Goal: Information Seeking & Learning: Understand process/instructions

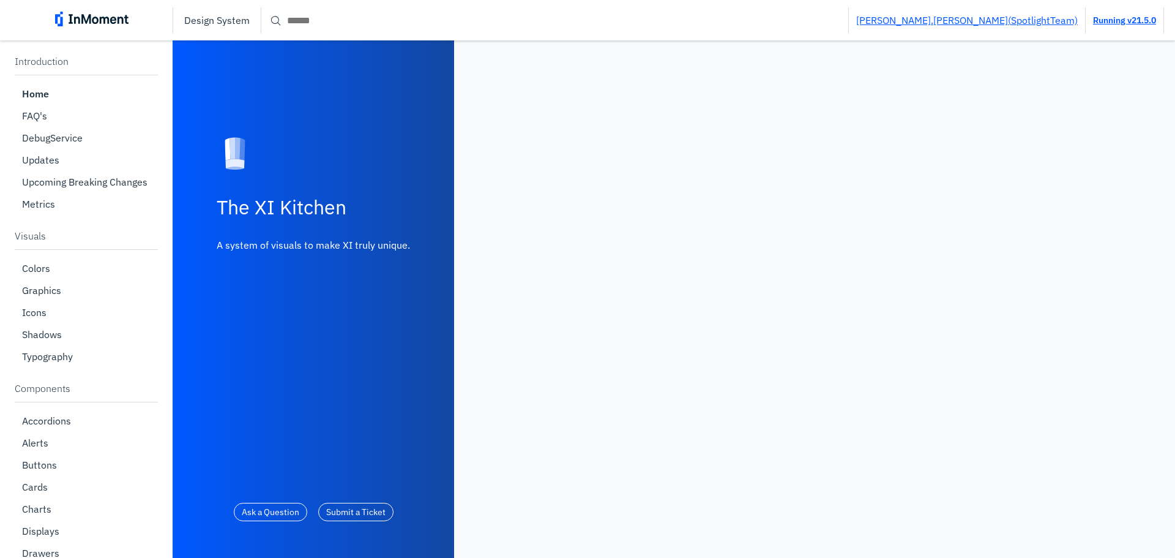
click at [373, 13] on input "Search" at bounding box center [554, 20] width 587 height 22
paste input "**********"
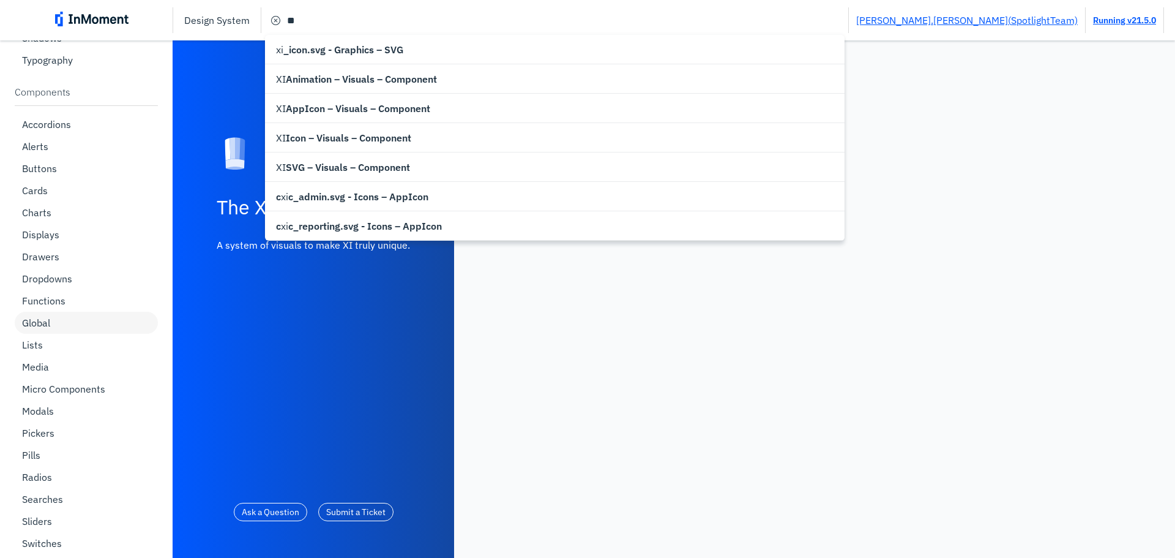
scroll to position [367, 0]
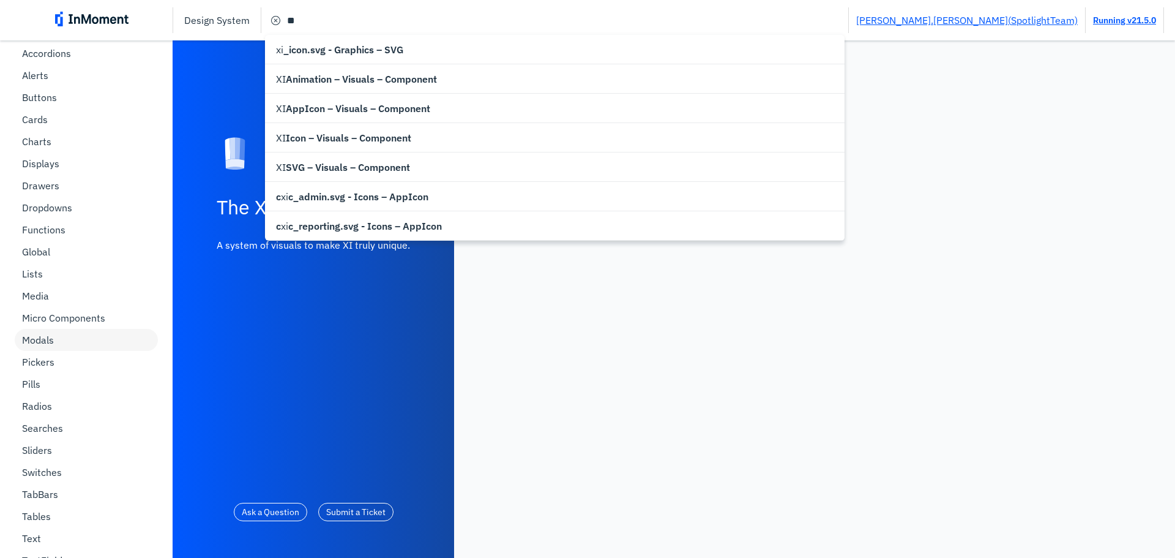
type input "**"
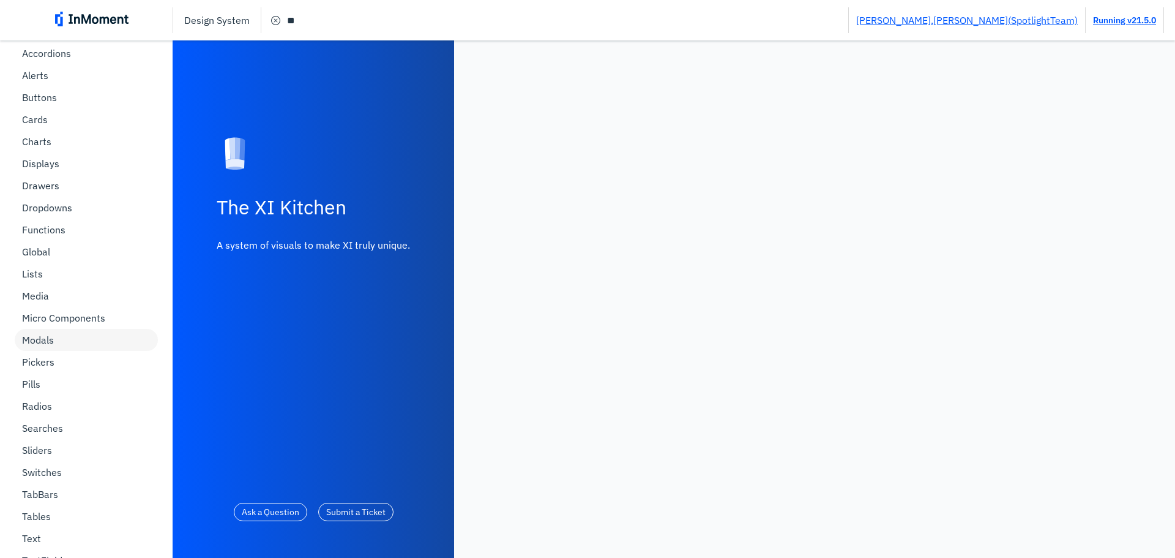
click at [81, 332] on div "Modals" at bounding box center [86, 340] width 143 height 22
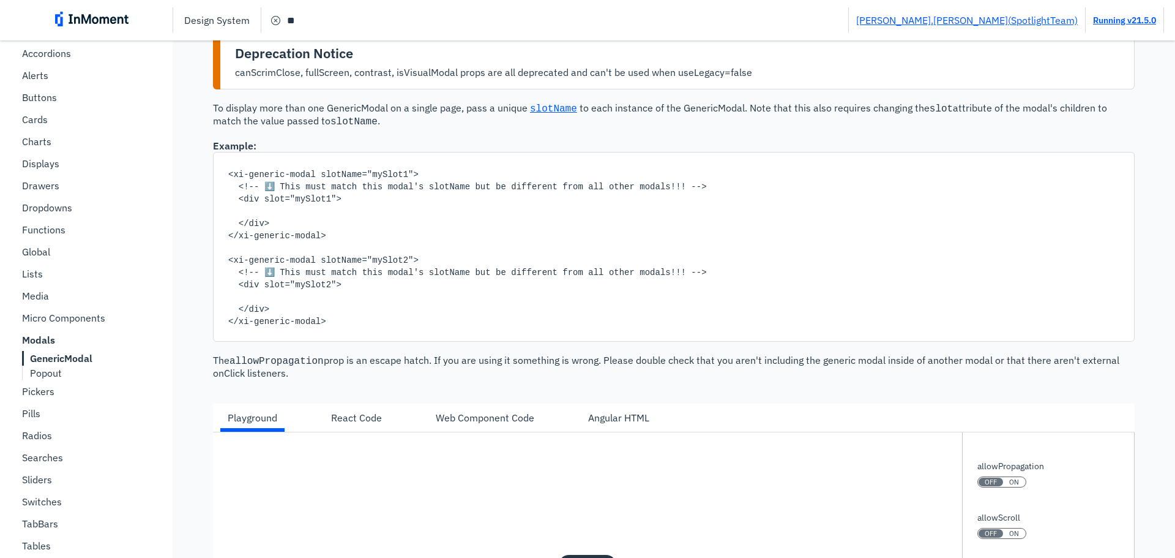
scroll to position [490, 0]
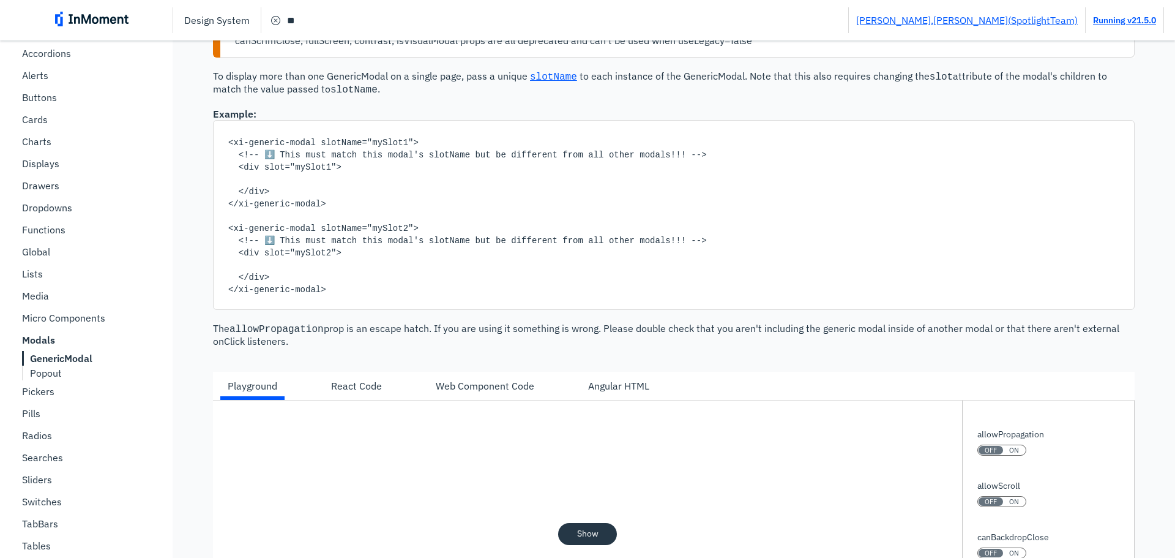
click at [596, 386] on div "Angular HTML" at bounding box center [618, 385] width 61 height 15
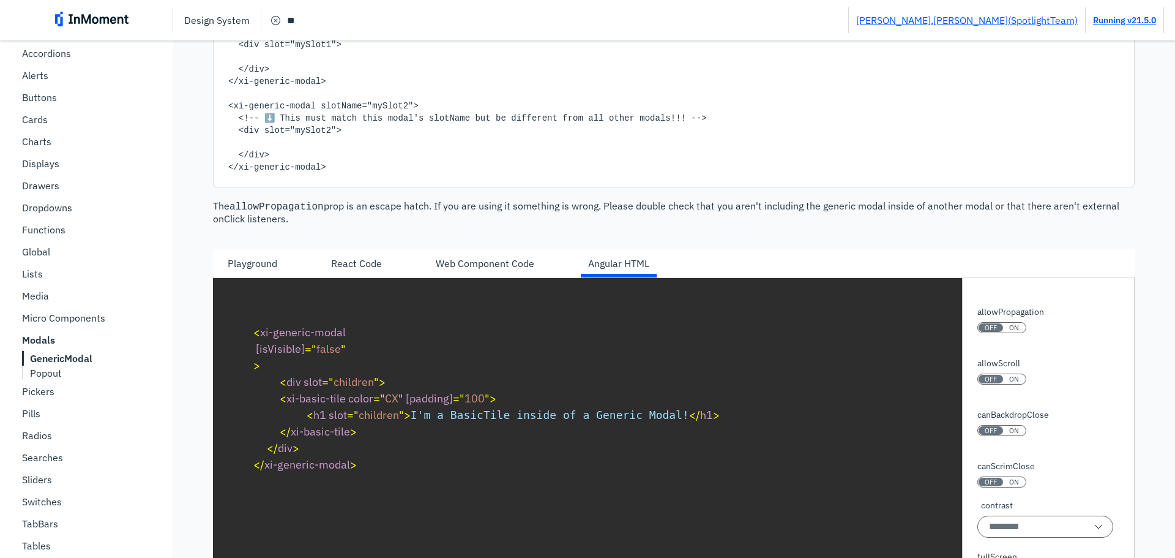
scroll to position [673, 0]
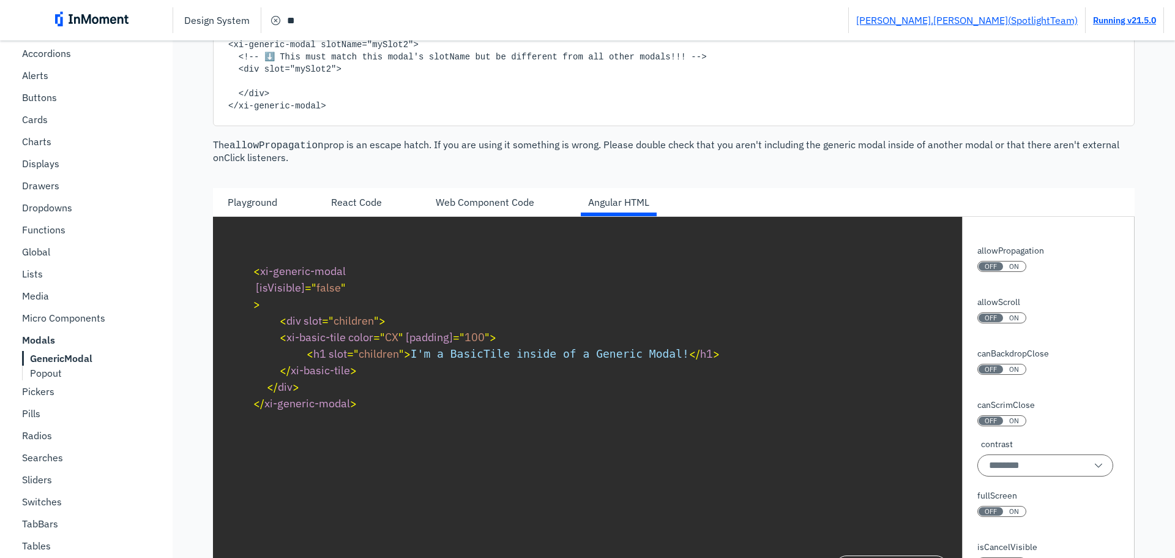
click at [1011, 313] on div "ON" at bounding box center [1014, 317] width 22 height 9
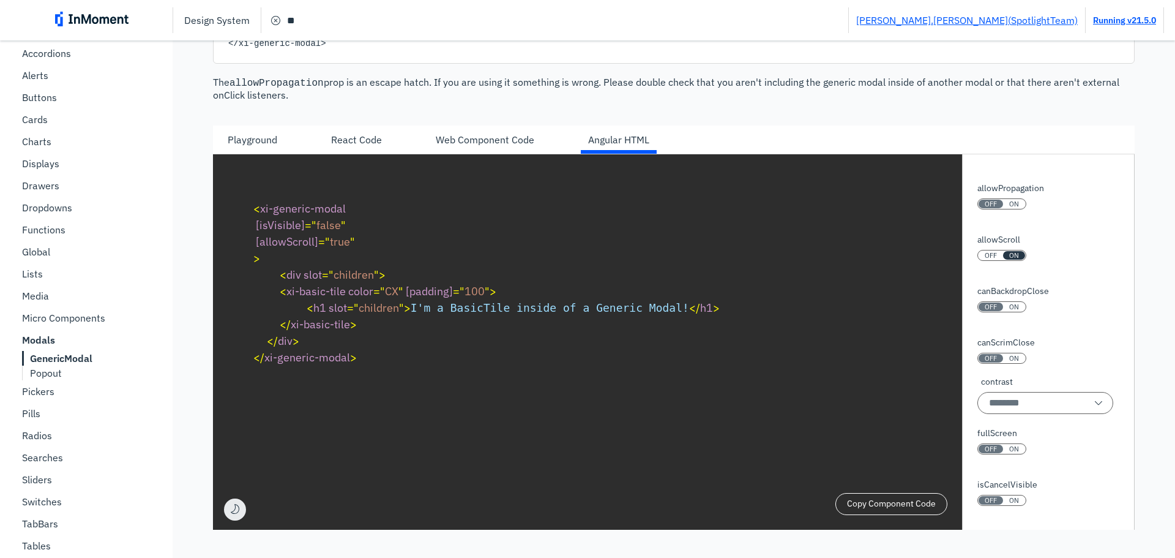
scroll to position [735, 0]
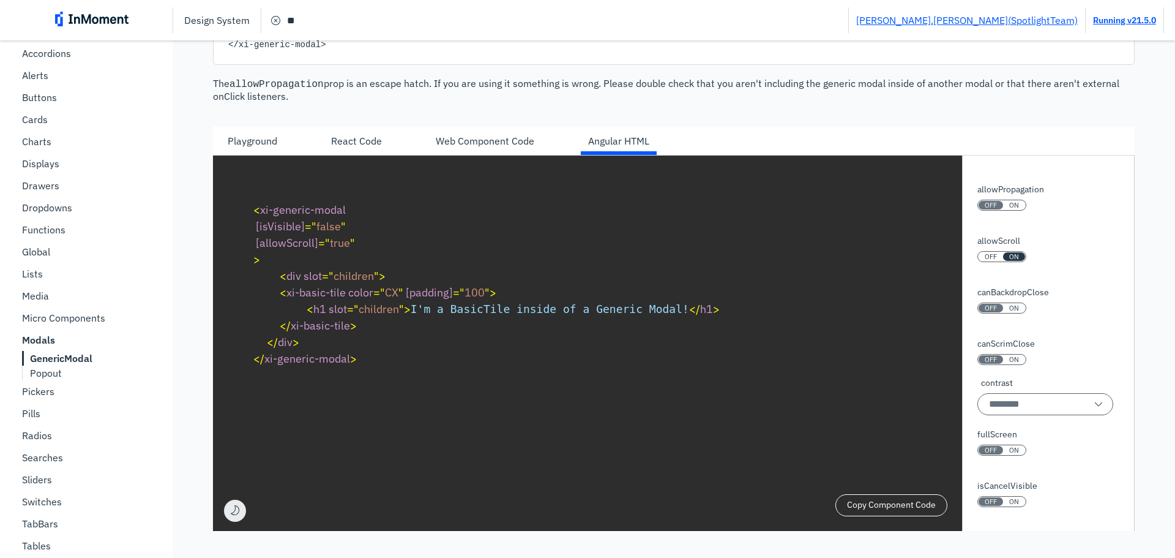
click at [1003, 254] on div "ON" at bounding box center [1014, 256] width 22 height 9
click at [991, 253] on div "OFF" at bounding box center [991, 256] width 24 height 9
type textarea "**********"
click at [1131, 21] on link "Running v 21.5.0" at bounding box center [1124, 20] width 63 height 11
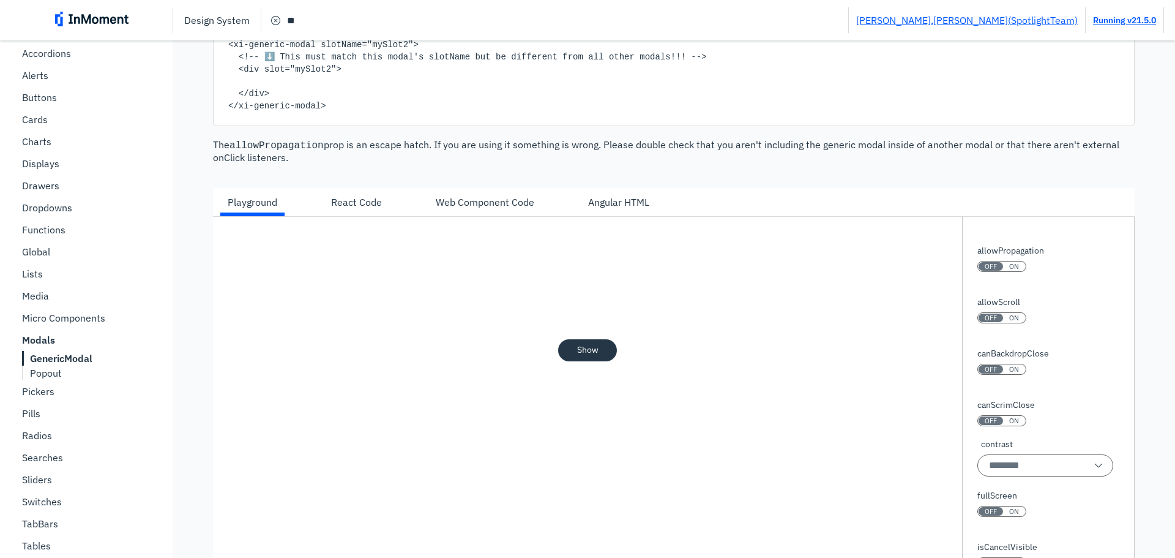
scroll to position [796, 0]
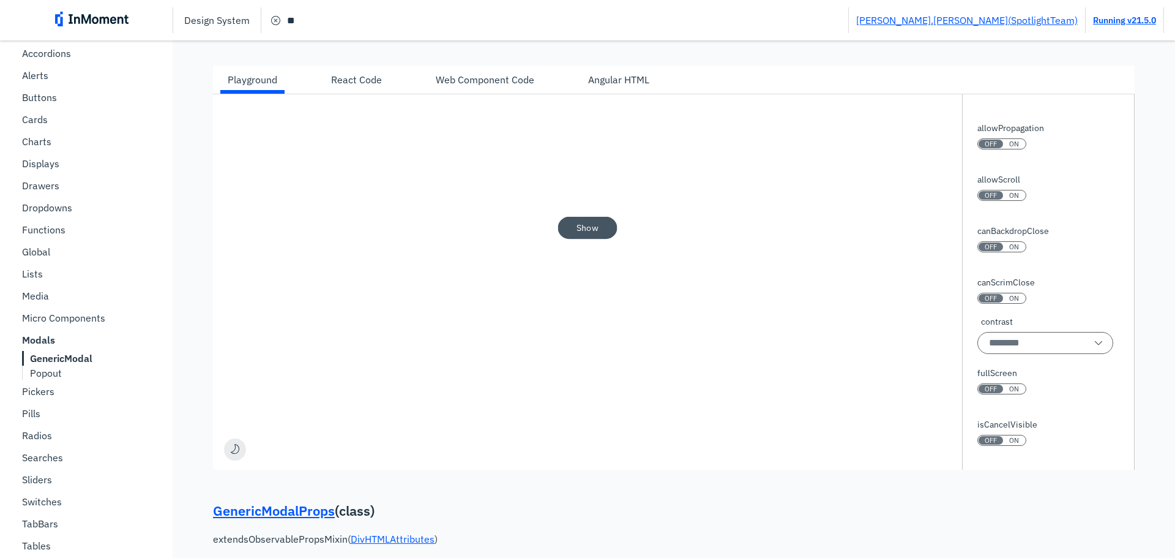
click at [569, 233] on button "Show" at bounding box center [587, 228] width 59 height 22
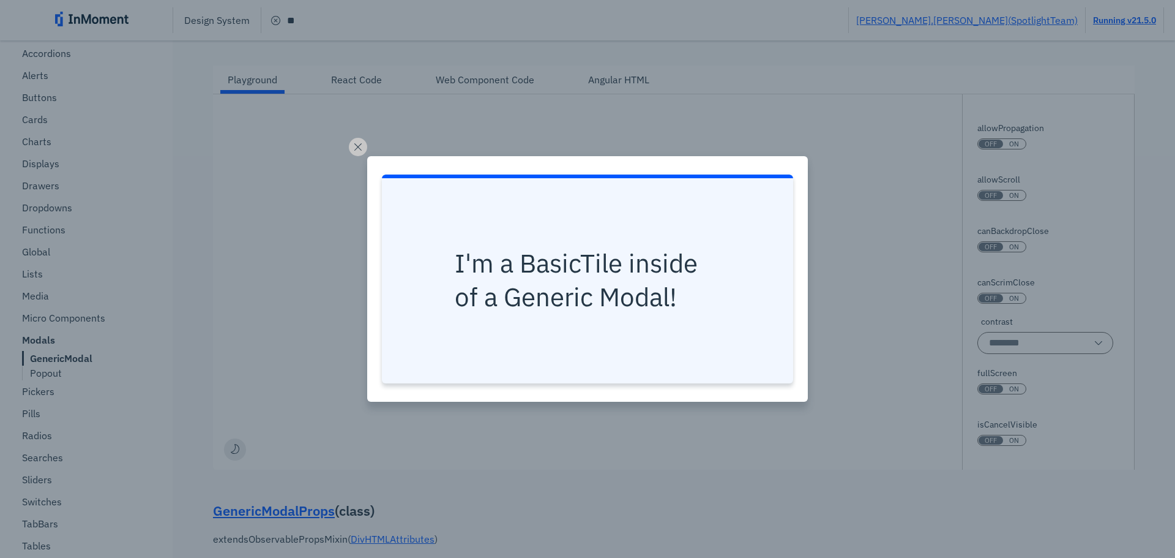
click at [563, 268] on h1 "I'm a BasicTile inside of a Generic Modal!" at bounding box center [588, 280] width 266 height 67
click at [587, 285] on h1 "I'm a BasicTile inside of a Generic Modal!" at bounding box center [588, 280] width 266 height 67
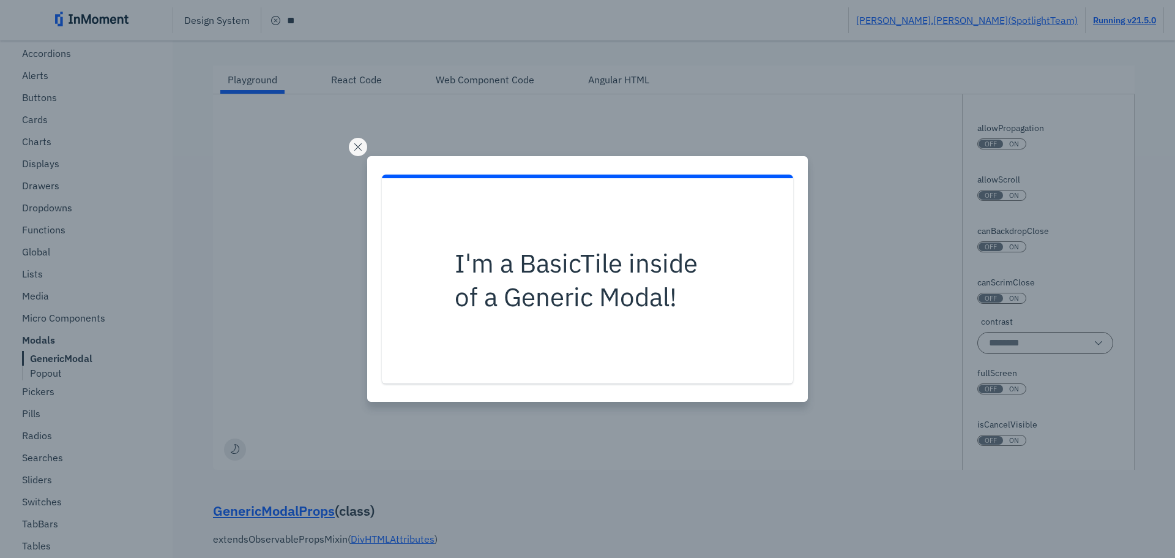
click at [351, 145] on span "cancel icon" at bounding box center [358, 147] width 15 height 15
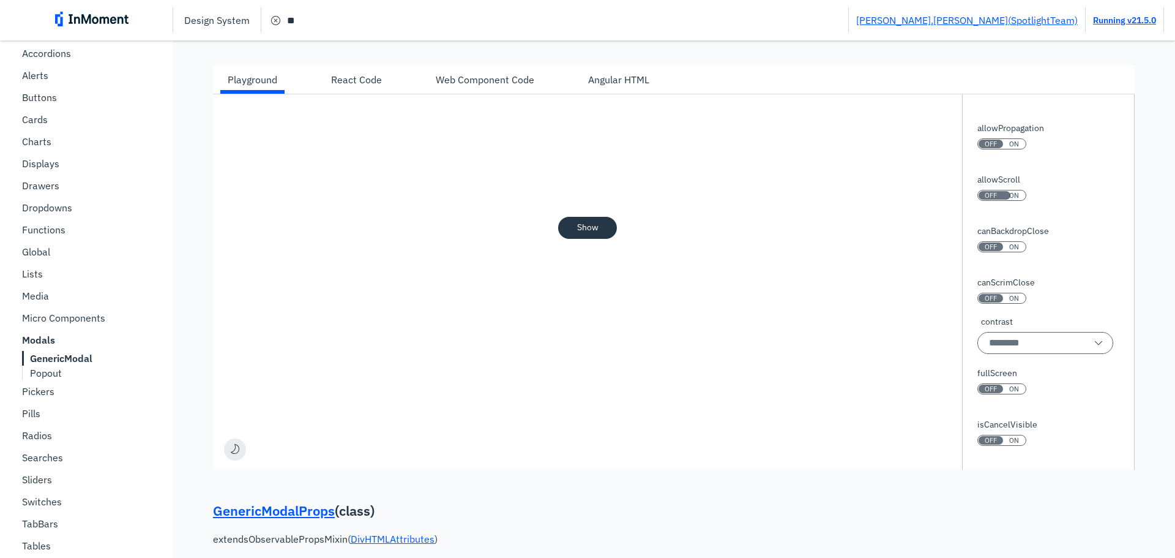
click at [994, 191] on button "OFF ON" at bounding box center [1002, 195] width 49 height 11
click at [600, 230] on button "Show" at bounding box center [587, 228] width 59 height 22
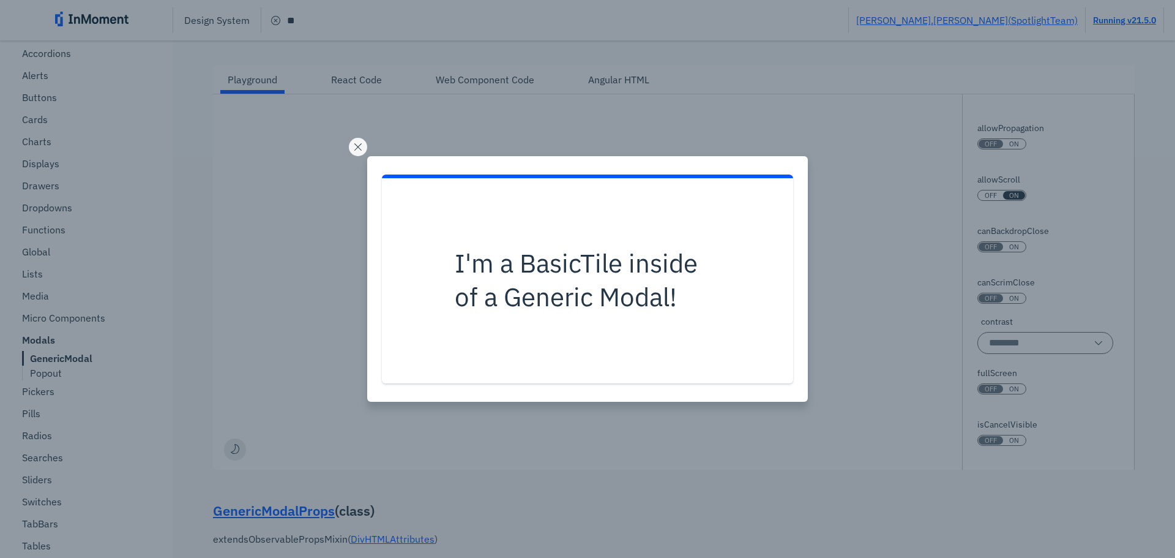
click at [361, 144] on span "cancel icon" at bounding box center [358, 147] width 15 height 15
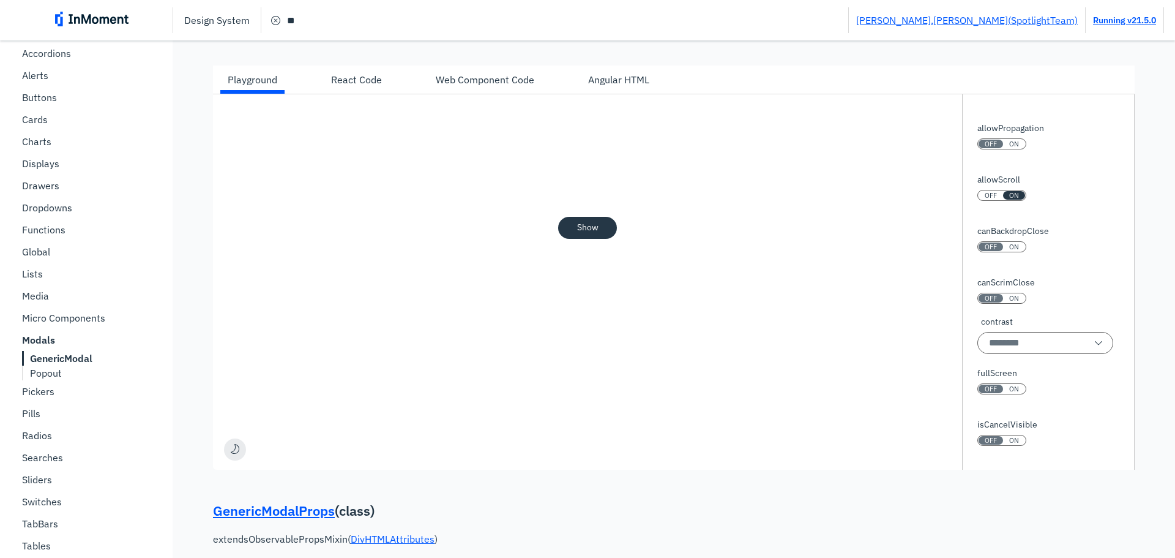
click at [599, 76] on div "Angular HTML" at bounding box center [618, 79] width 61 height 15
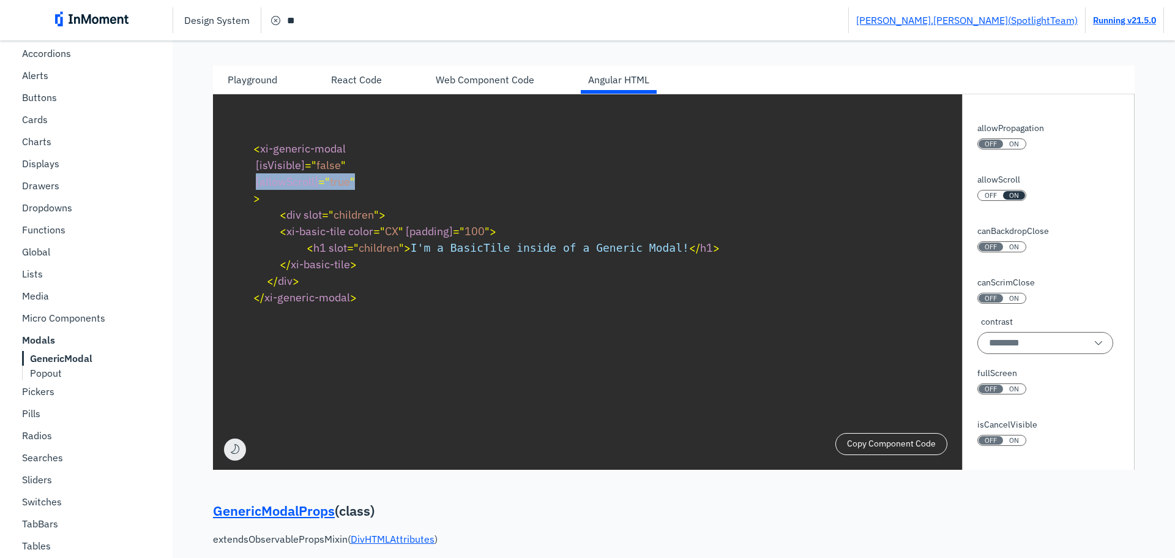
drag, startPoint x: 353, startPoint y: 182, endPoint x: 256, endPoint y: 182, distance: 96.7
click at [256, 182] on span "< xi-generic-modal [isVisible] = " false " [allowScroll] = " true " >" at bounding box center [304, 173] width 102 height 64
copy span "[allowScroll] = " true ""
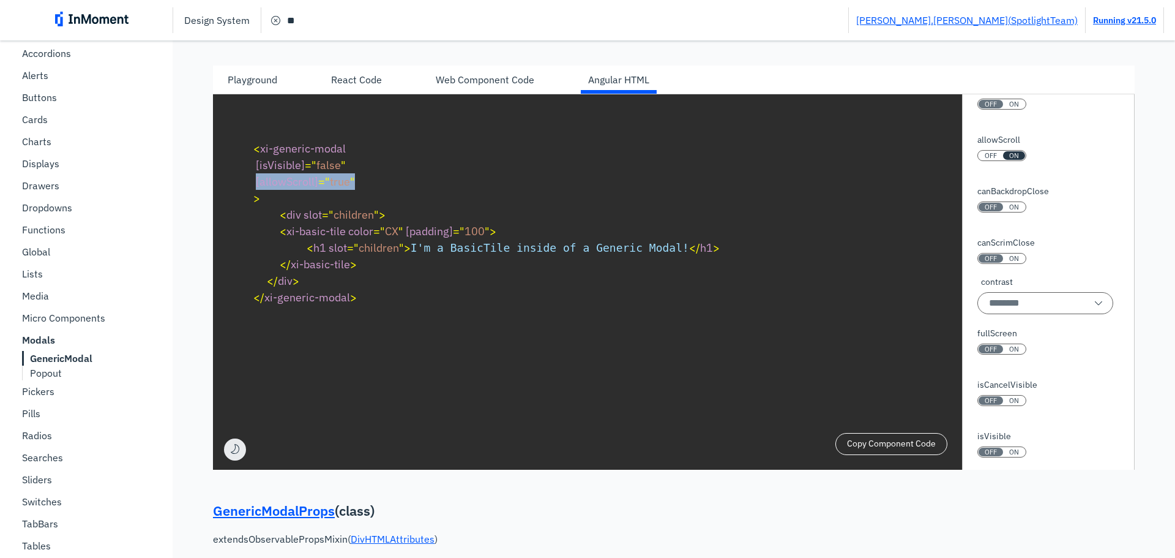
scroll to position [61, 0]
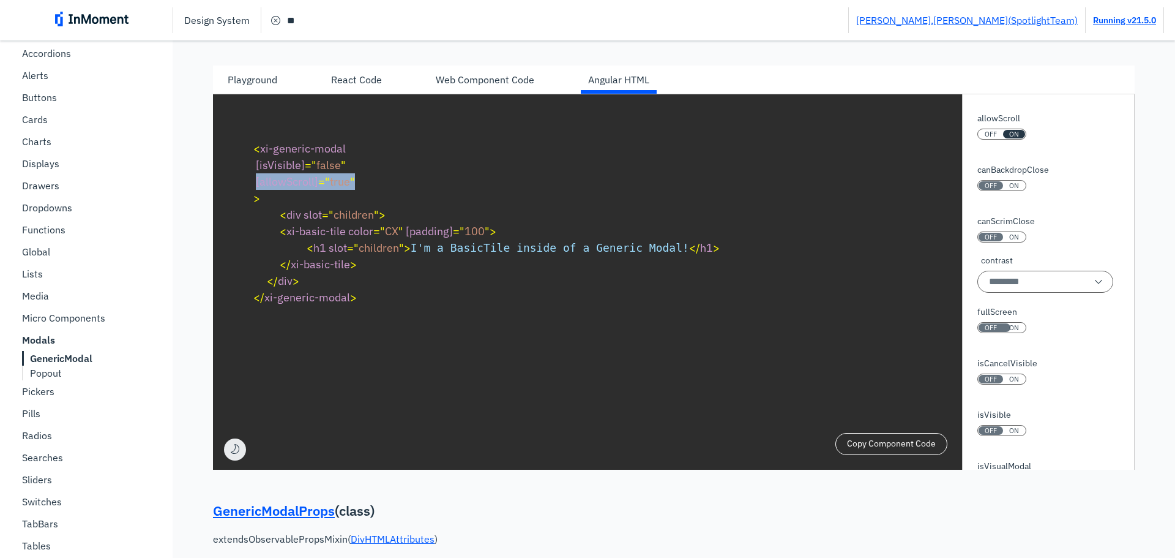
click at [992, 326] on div "OFF" at bounding box center [991, 327] width 24 height 9
click at [263, 84] on div "Playground" at bounding box center [253, 79] width 50 height 15
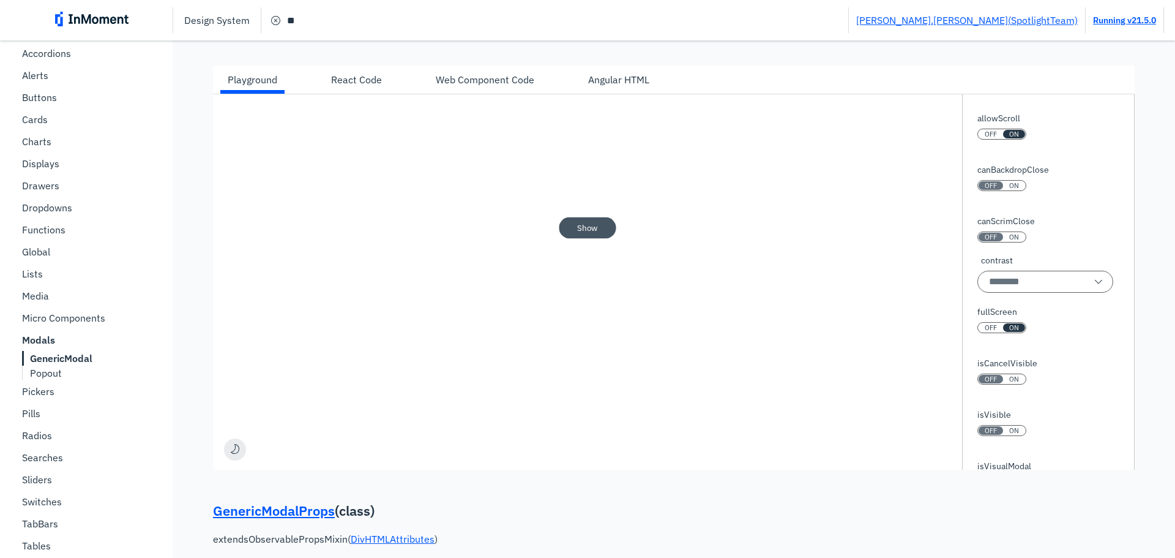
click at [577, 225] on pre "Show" at bounding box center [587, 228] width 21 height 10
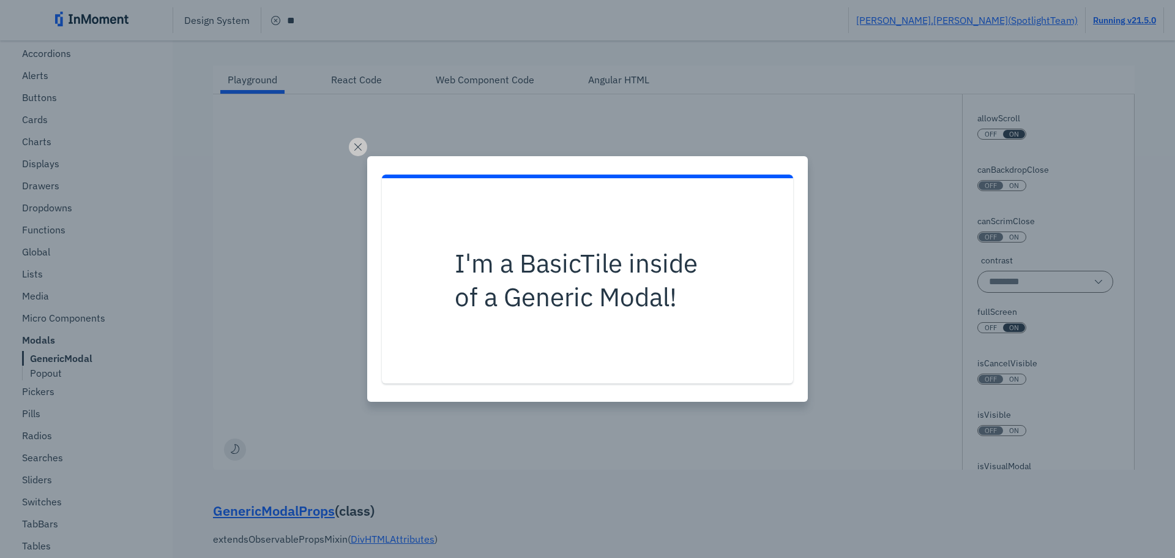
click at [876, 253] on div "I'm a BasicTile inside of a Generic Modal!" at bounding box center [587, 279] width 1175 height 558
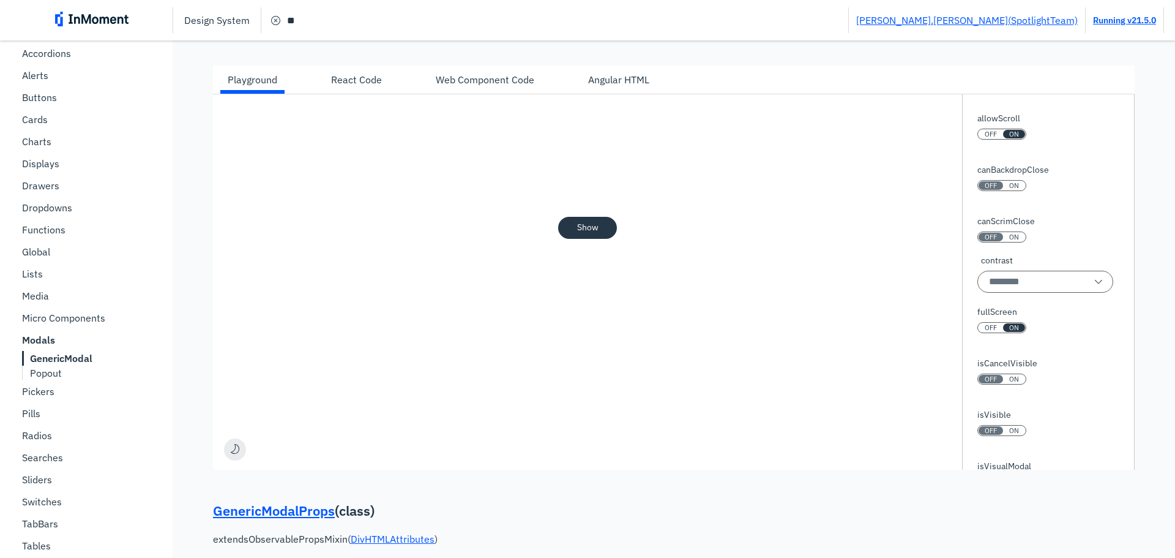
click at [1009, 376] on span "ON" at bounding box center [1014, 379] width 10 height 9
click at [582, 234] on button "Show" at bounding box center [587, 228] width 59 height 22
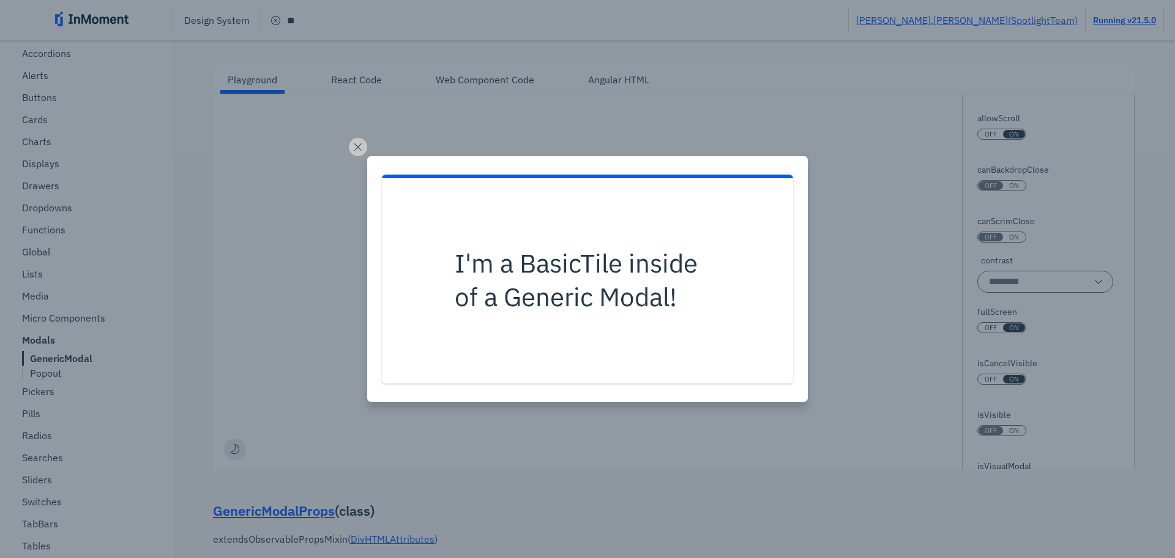
click at [859, 291] on div "I'm a BasicTile inside of a Generic Modal!" at bounding box center [587, 279] width 1175 height 558
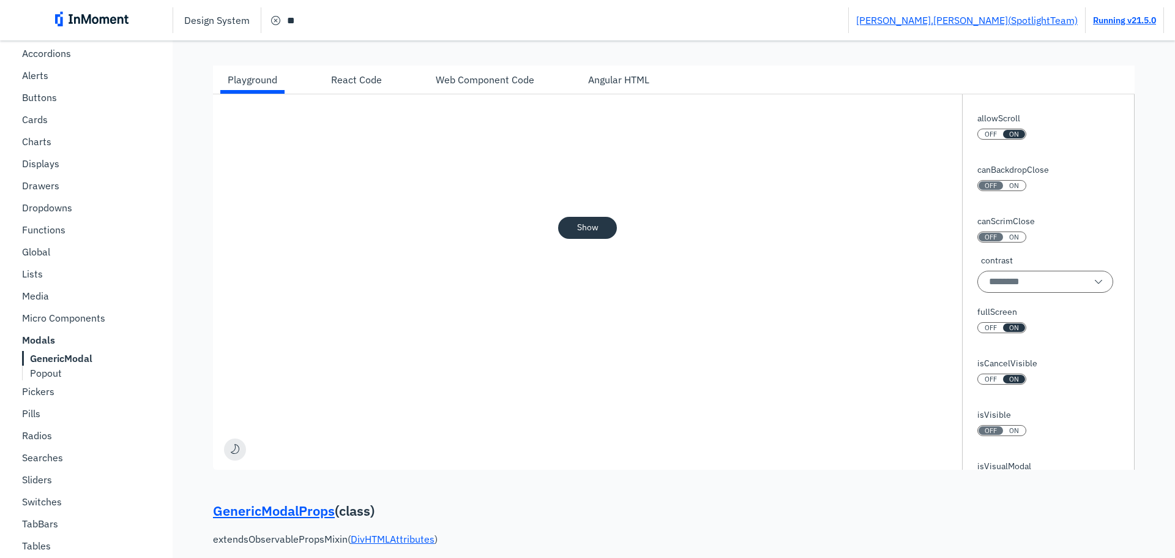
click at [1003, 376] on div "ON" at bounding box center [1014, 379] width 22 height 9
click at [602, 225] on button "Show" at bounding box center [587, 228] width 58 height 22
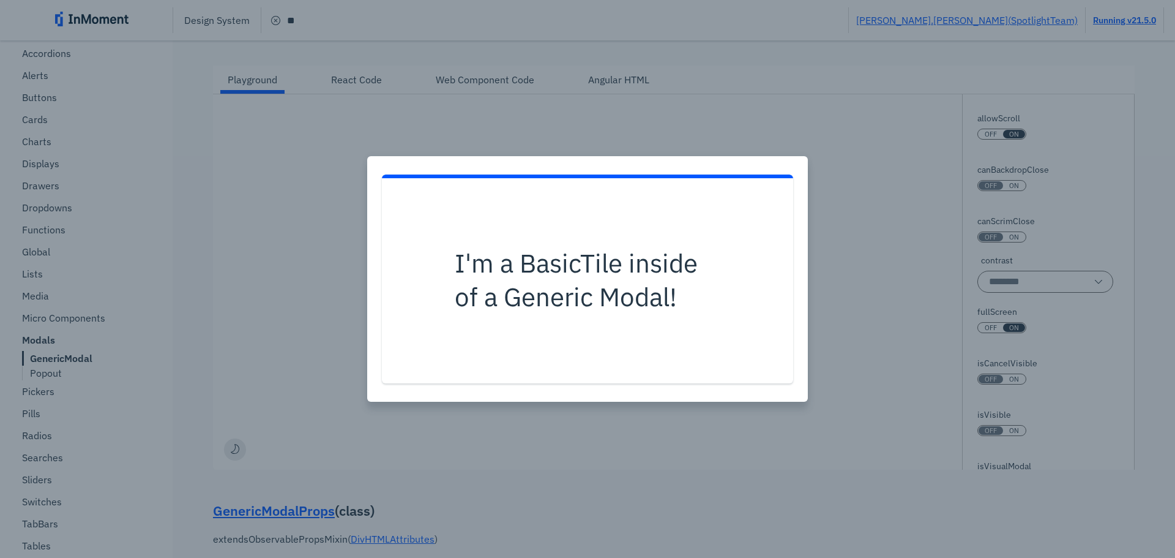
click at [873, 247] on div "I'm a BasicTile inside of a Generic Modal!" at bounding box center [587, 279] width 1175 height 558
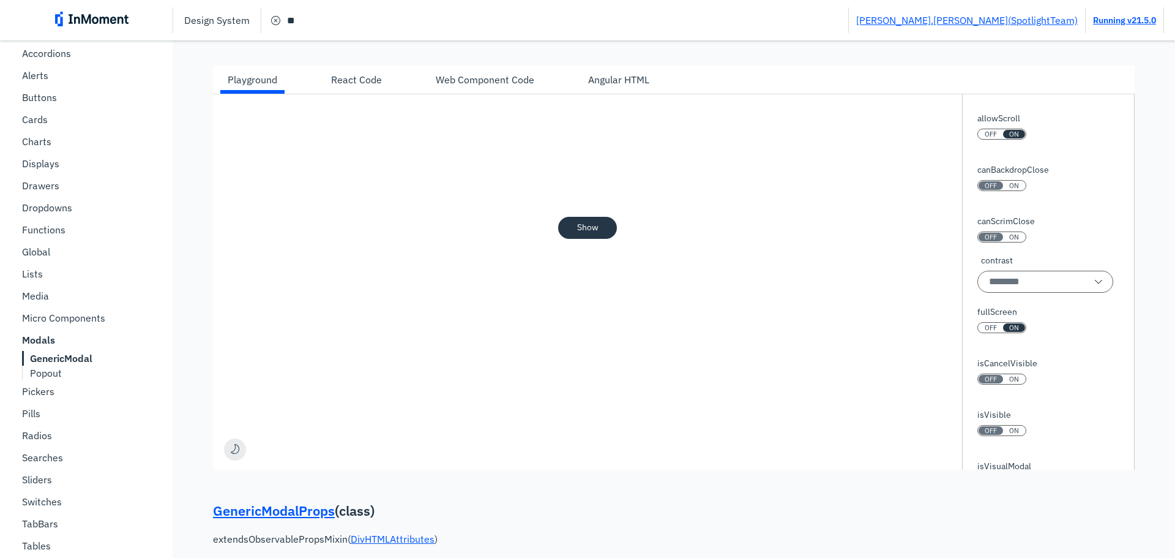
click at [1003, 430] on div "ON" at bounding box center [1014, 430] width 22 height 9
click at [599, 236] on button "Show" at bounding box center [587, 228] width 58 height 22
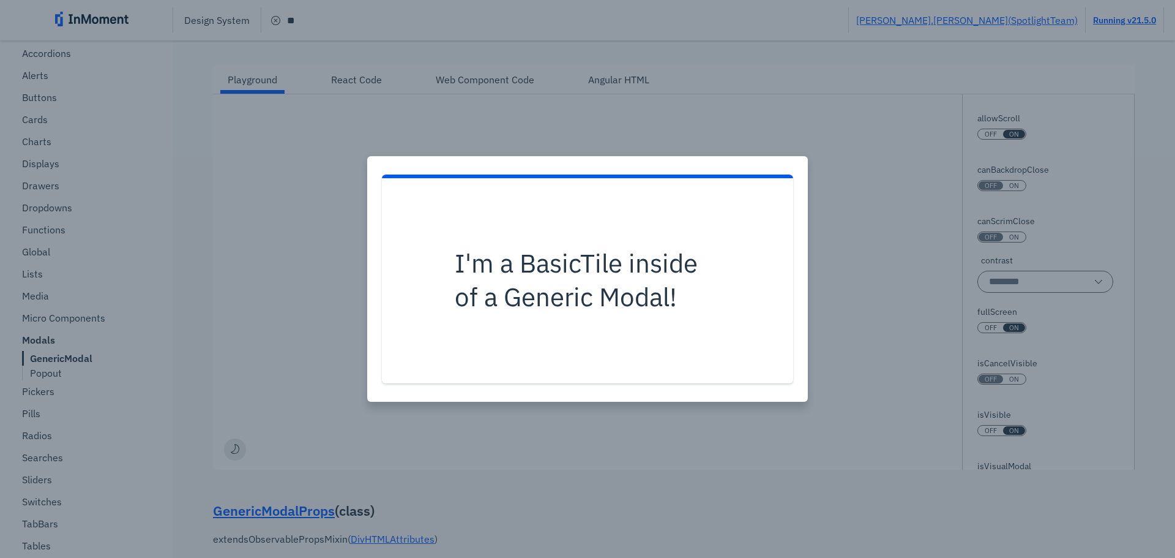
click at [883, 329] on div "I'm a BasicTile inside of a Generic Modal!" at bounding box center [587, 279] width 1175 height 558
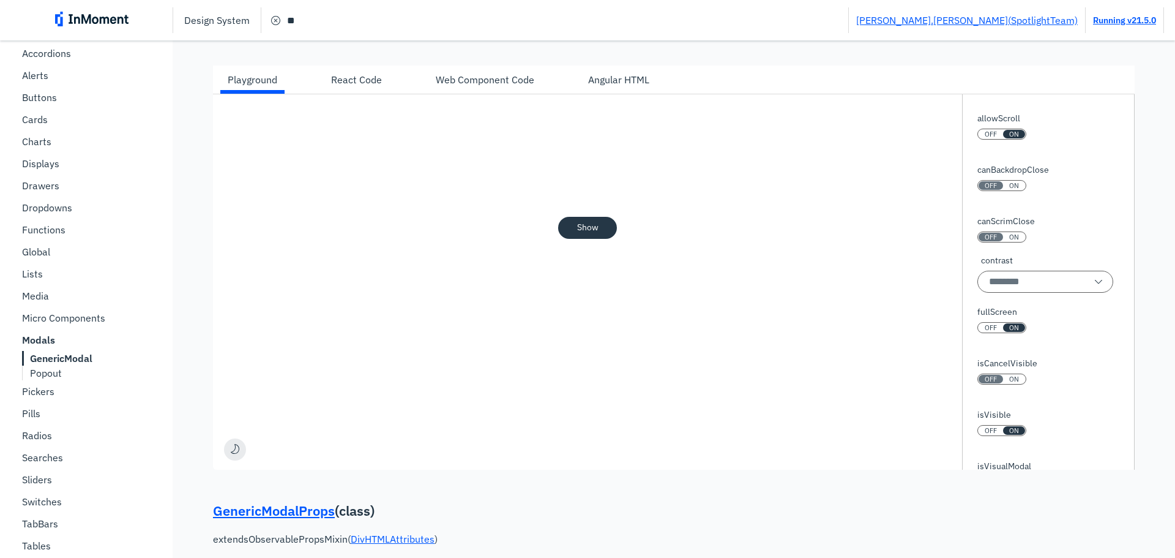
click at [1009, 430] on span "ON" at bounding box center [1014, 430] width 10 height 9
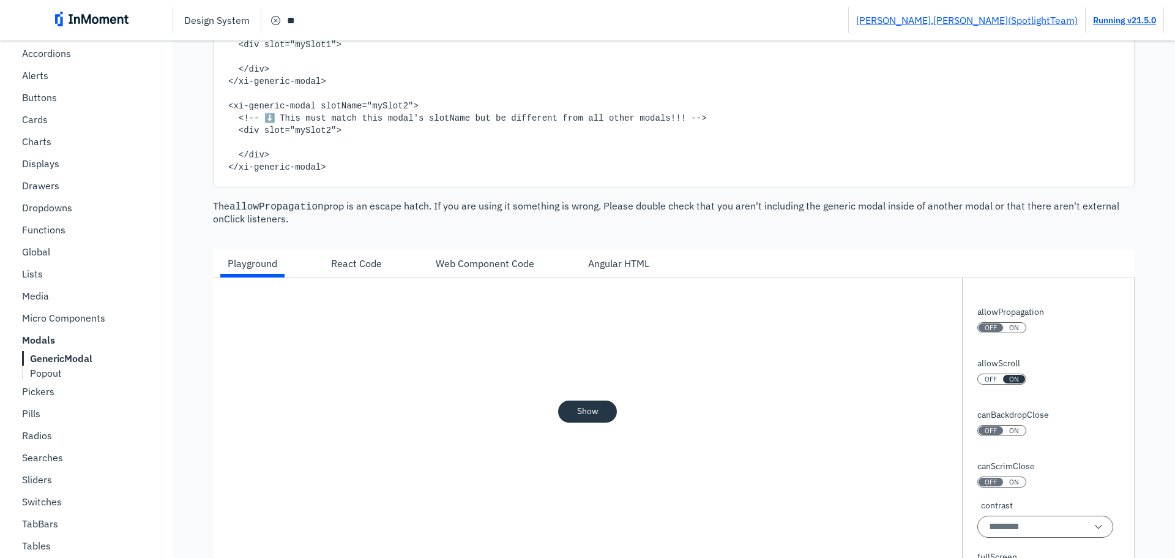
scroll to position [1183, 0]
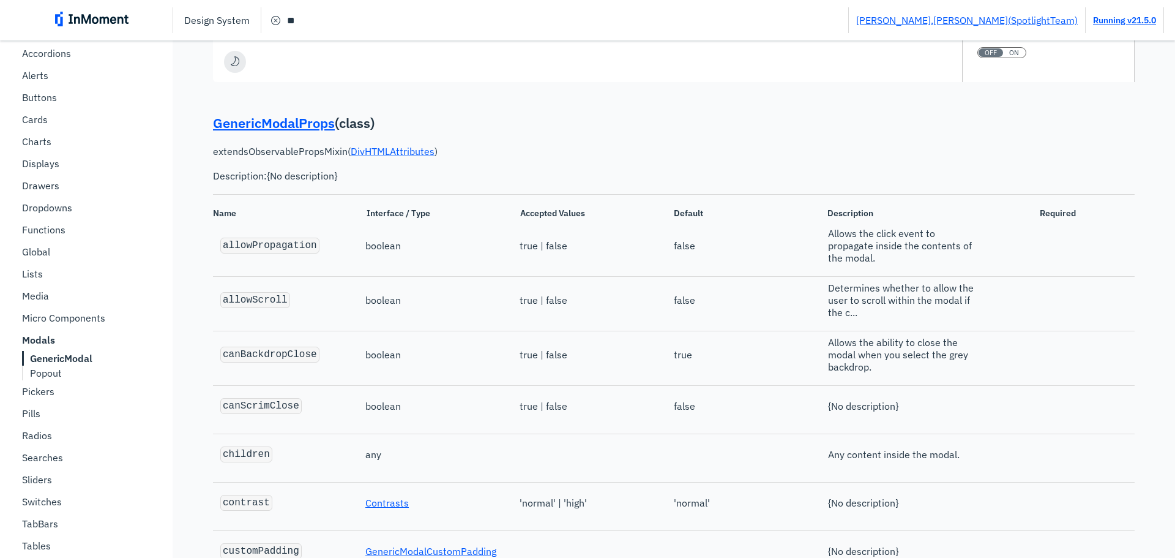
click at [267, 300] on code "allowScroll" at bounding box center [255, 299] width 65 height 11
click at [218, 122] on link "GenericModalProps" at bounding box center [274, 123] width 122 height 18
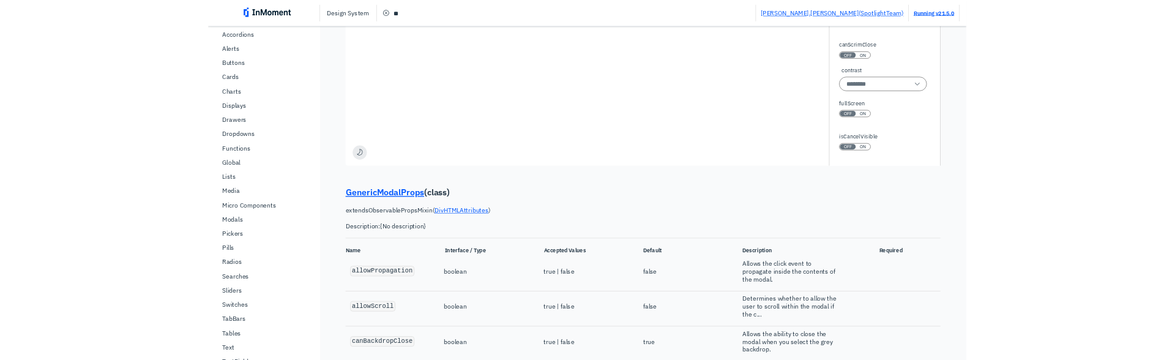
scroll to position [1137, 0]
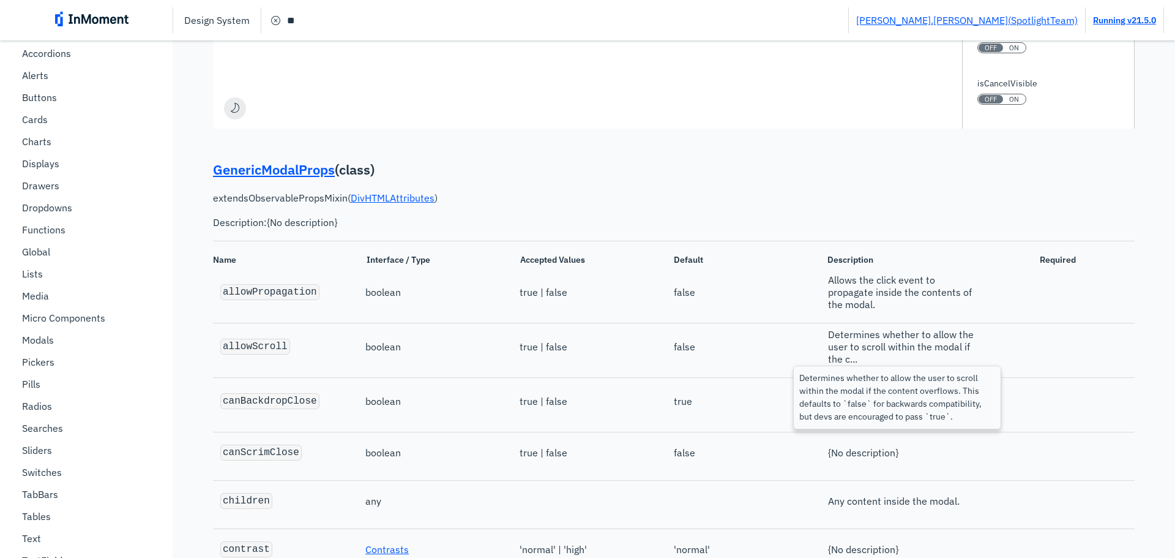
click at [854, 346] on span "Determines whether to allow the user to scroll within the modal if the c..." at bounding box center [903, 346] width 151 height 37
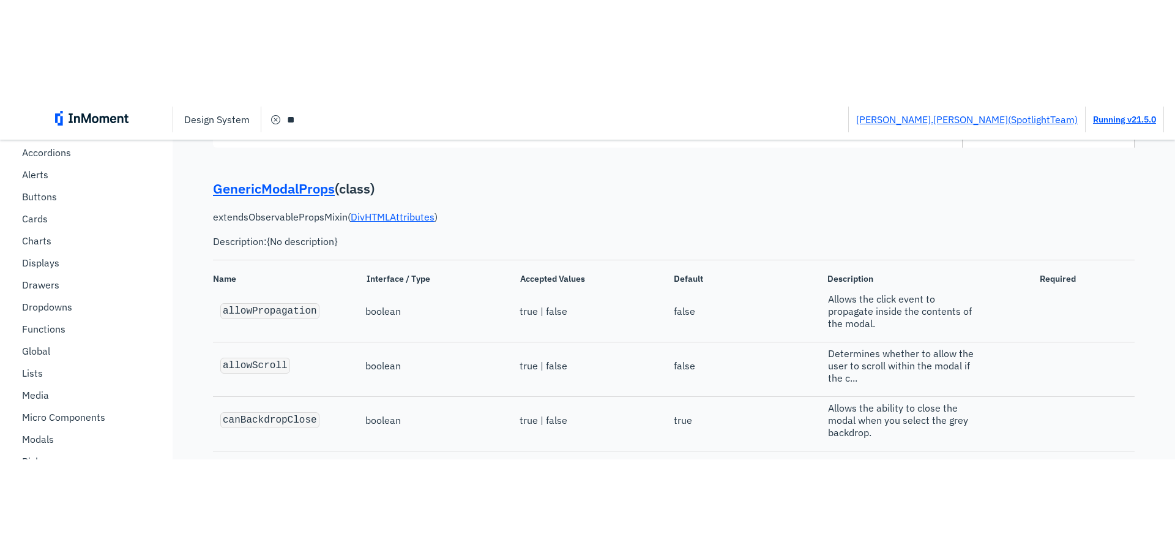
scroll to position [1198, 0]
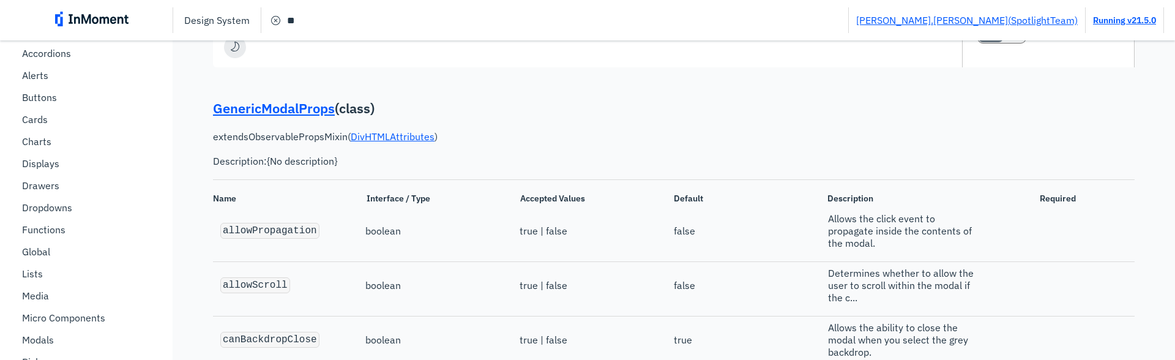
click at [291, 20] on input "**" at bounding box center [554, 20] width 587 height 22
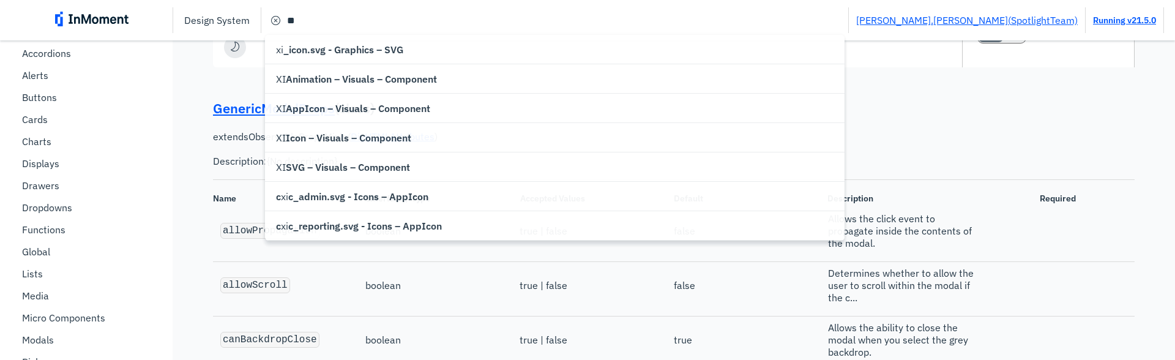
click at [990, 110] on p "GenericModalProps ( class )" at bounding box center [674, 108] width 922 height 19
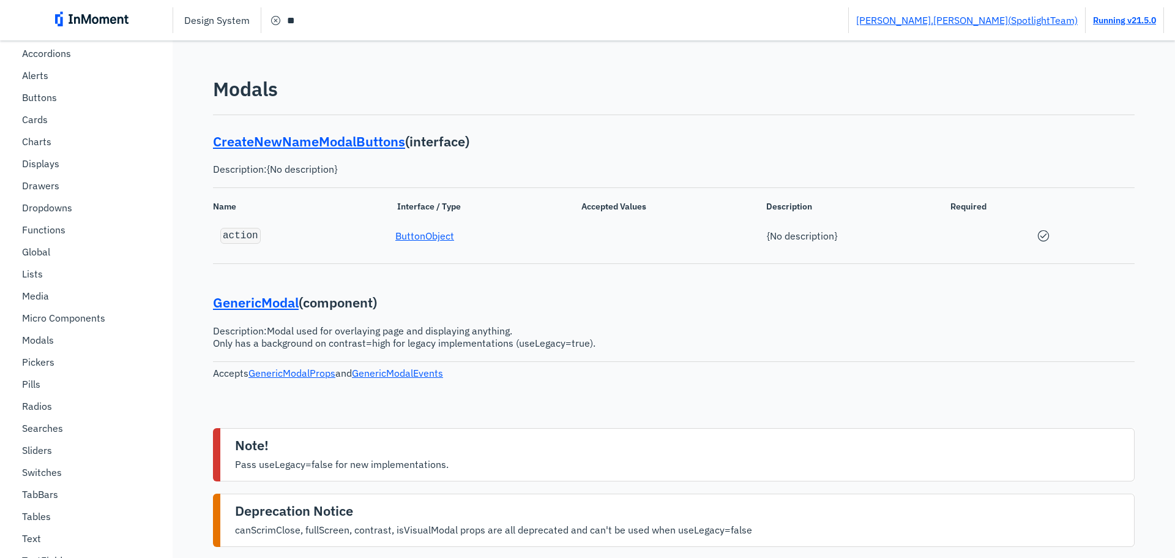
scroll to position [0, 0]
click at [279, 20] on span "cancel circle filled icon" at bounding box center [276, 20] width 15 height 15
click at [214, 19] on p "Design System" at bounding box center [216, 20] width 65 height 12
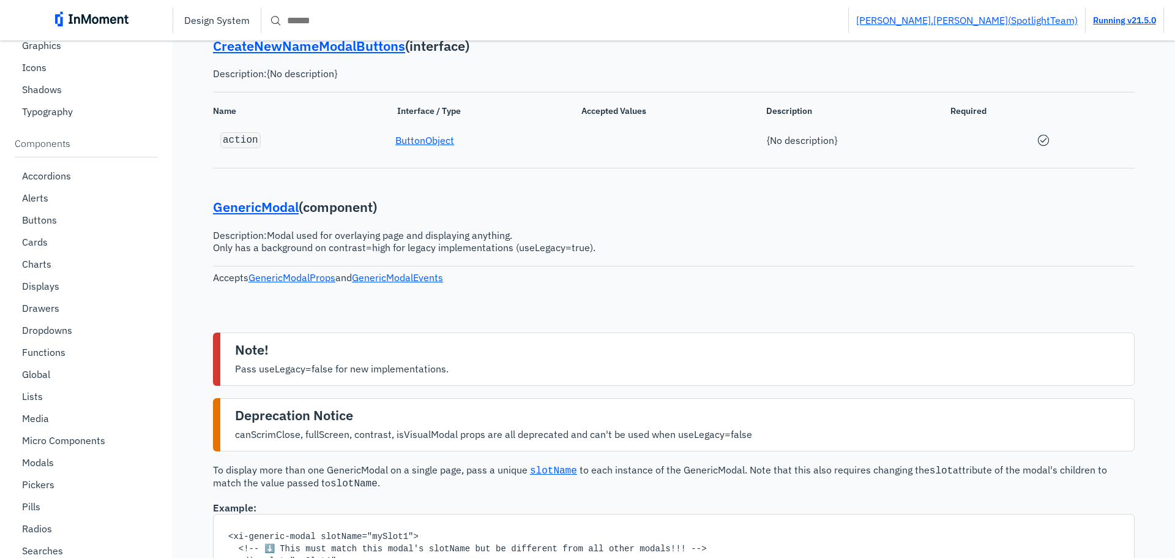
scroll to position [306, 0]
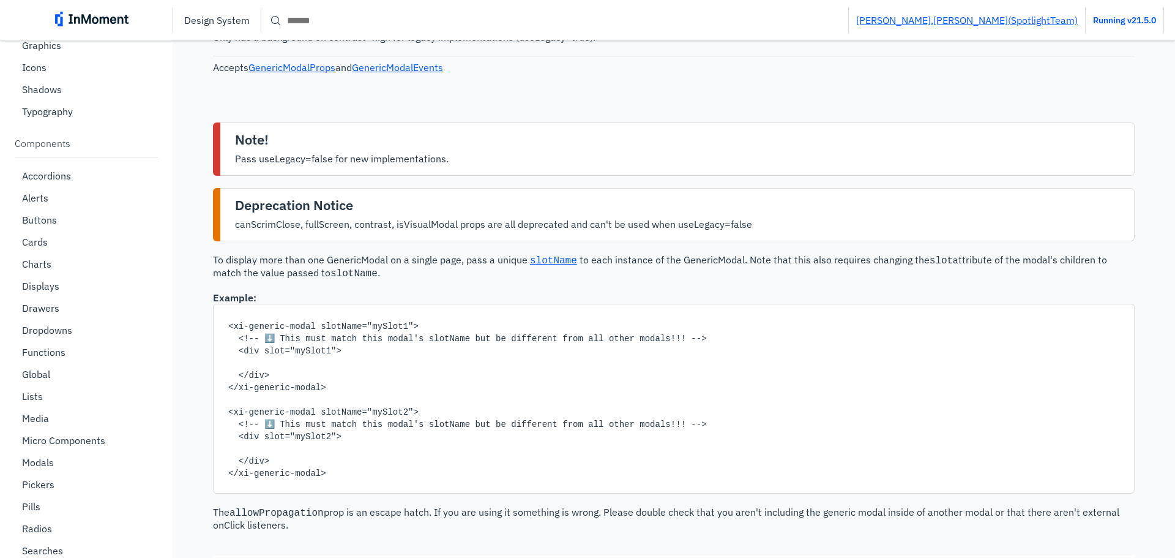
click at [1117, 23] on link "Running v 21.5.0" at bounding box center [1124, 20] width 63 height 11
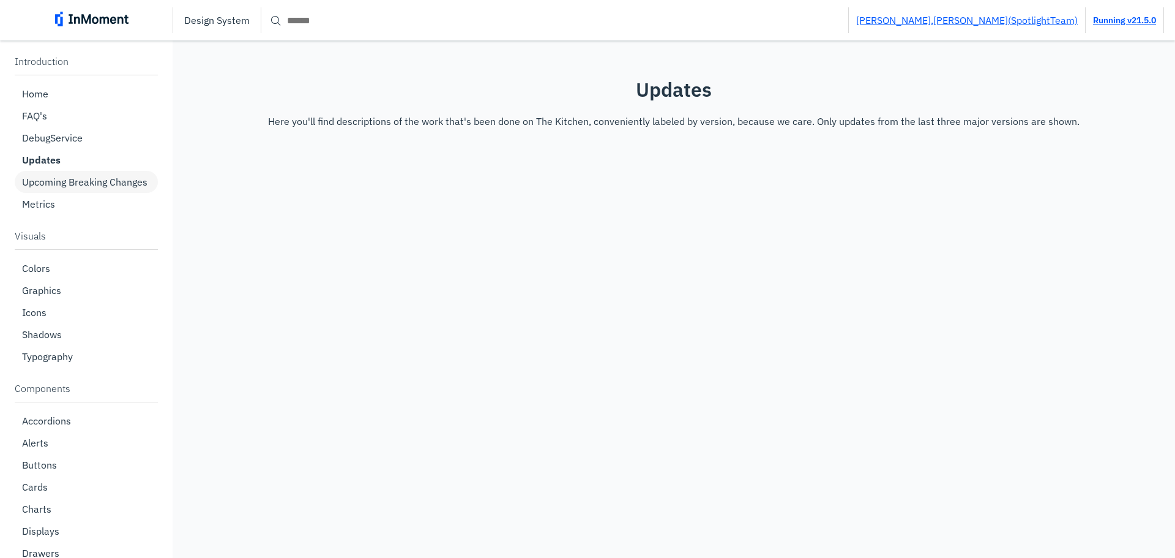
click at [58, 184] on p "Upcoming Breaking Changes" at bounding box center [84, 182] width 125 height 12
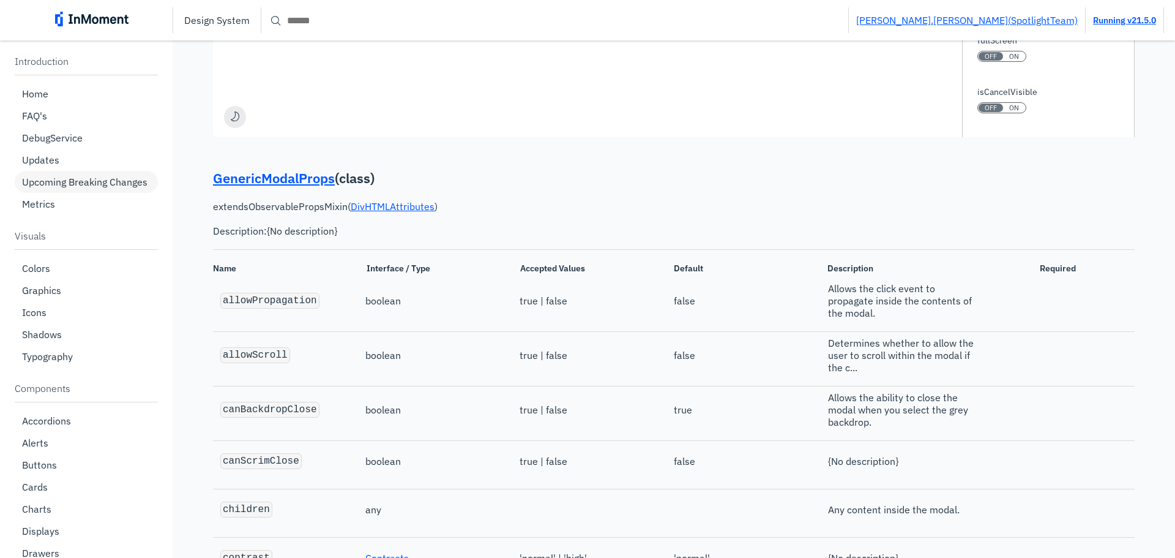
scroll to position [1137, 0]
